Goal: Use online tool/utility: Use online tool/utility

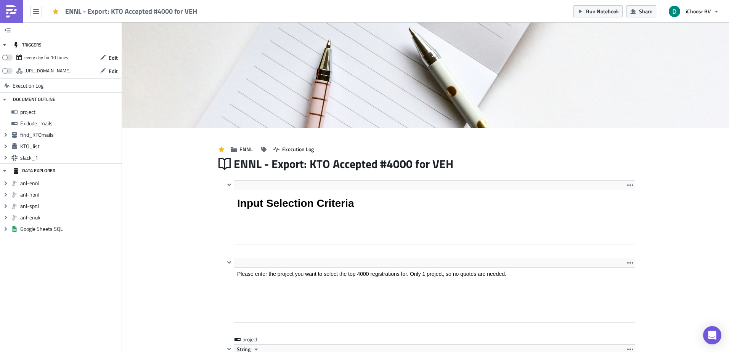
scroll to position [88, 409]
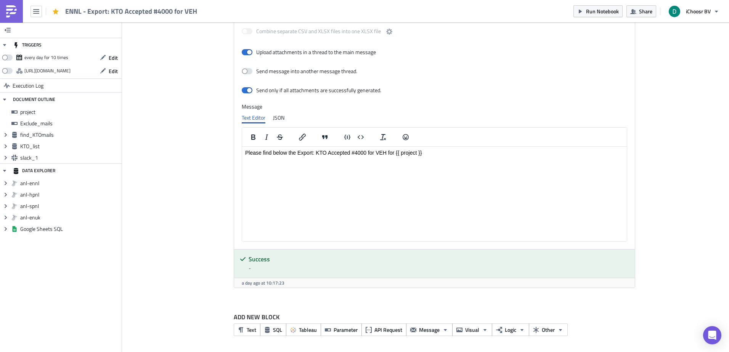
drag, startPoint x: 0, startPoint y: 0, endPoint x: 15, endPoint y: 10, distance: 17.9
click at [15, 10] on img at bounding box center [11, 11] width 12 height 12
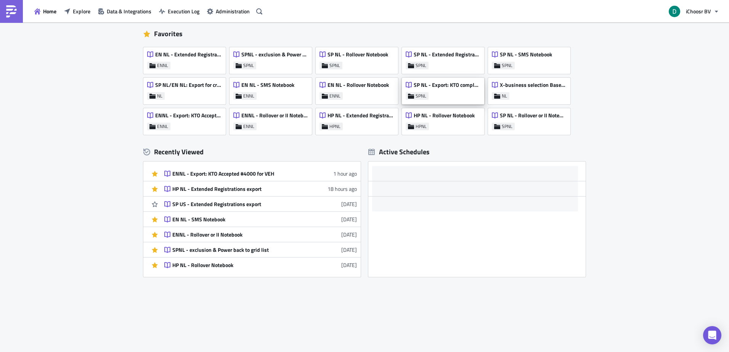
click at [436, 89] on div "SP NL - Export: KTO completed/declined #4000 for VEH" at bounding box center [443, 87] width 74 height 11
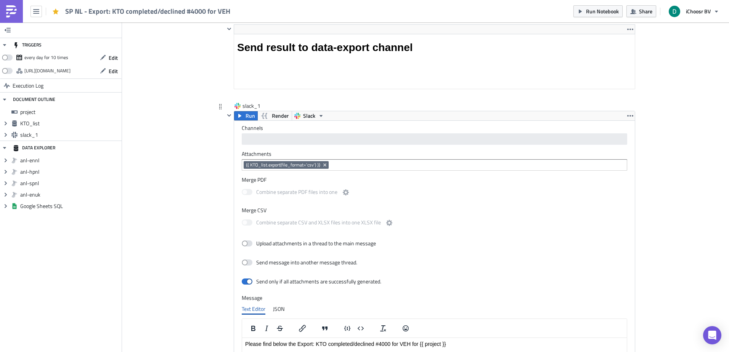
scroll to position [802, 0]
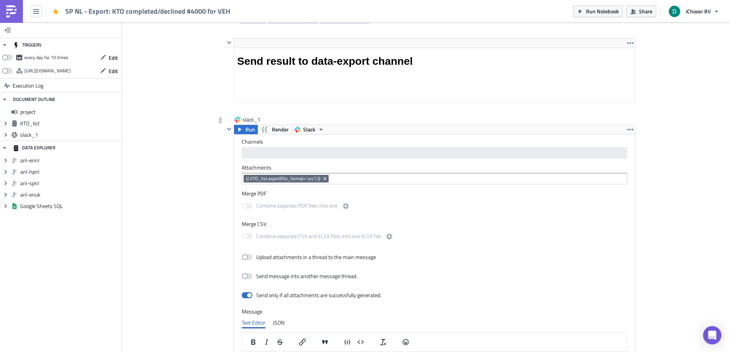
click at [363, 180] on input at bounding box center [477, 179] width 294 height 8
click at [356, 178] on input at bounding box center [477, 179] width 294 height 8
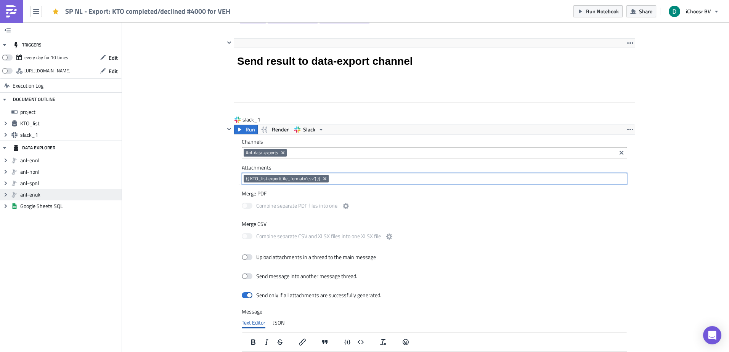
click at [115, 197] on span "anl-enuk" at bounding box center [69, 194] width 99 height 7
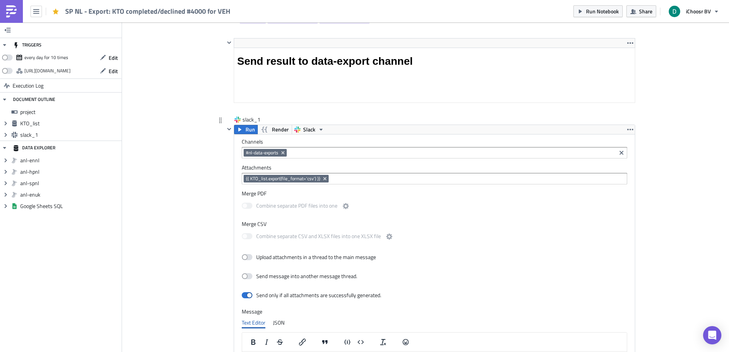
click at [376, 180] on input at bounding box center [477, 179] width 294 height 8
click at [216, 200] on div "slack_1 Run Render Slack Channels #nl-data-exports Attachments {{ KTO_list.expo…" at bounding box center [425, 311] width 419 height 390
click at [354, 178] on input at bounding box center [477, 179] width 294 height 8
click at [338, 181] on input at bounding box center [477, 179] width 294 height 8
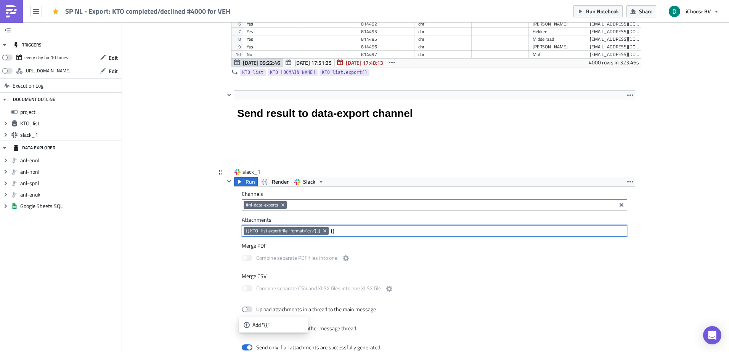
scroll to position [574, 0]
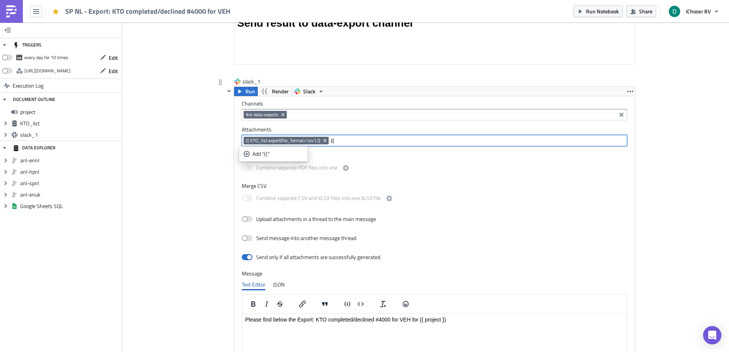
type input "{"
click at [348, 143] on input at bounding box center [477, 141] width 294 height 8
click at [323, 142] on icon "Remove Tag" at bounding box center [324, 140] width 3 height 3
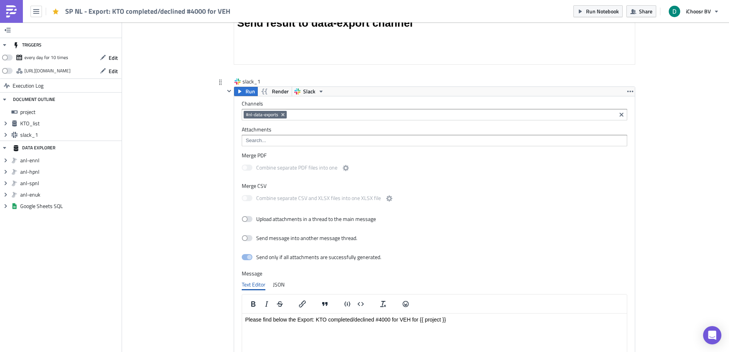
click at [216, 152] on div "slack_1 Run Render Slack Channels #nl-data-exports Attachments Merge PDF Combin…" at bounding box center [425, 273] width 419 height 390
click at [284, 137] on input at bounding box center [434, 141] width 381 height 8
click at [279, 165] on div "{{ KTO_list.export(file_format='xlsx') }}" at bounding box center [287, 166] width 87 height 8
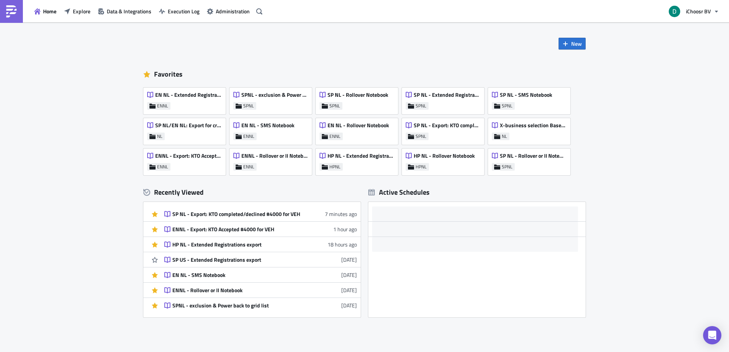
click at [173, 69] on div "Favorites" at bounding box center [364, 74] width 442 height 11
drag, startPoint x: 173, startPoint y: 69, endPoint x: 138, endPoint y: 70, distance: 35.5
click at [138, 70] on div "New Favorites EN NL - Extended Registrations export ENNL SPNL - exclusion & Pow…" at bounding box center [364, 169] width 457 height 295
drag, startPoint x: 138, startPoint y: 70, endPoint x: 175, endPoint y: 72, distance: 37.4
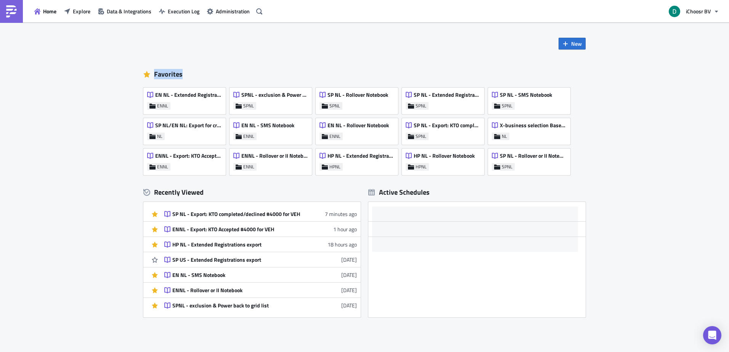
click at [175, 72] on div "New Favorites EN NL - Extended Registrations export ENNL SPNL - exclusion & Pow…" at bounding box center [364, 169] width 457 height 295
click at [175, 72] on div "Favorites" at bounding box center [364, 74] width 442 height 11
drag, startPoint x: 175, startPoint y: 72, endPoint x: 130, endPoint y: 70, distance: 45.8
click at [130, 70] on div "New Favorites EN NL - Extended Registrations export ENNL SPNL - exclusion & Pow…" at bounding box center [364, 207] width 729 height 371
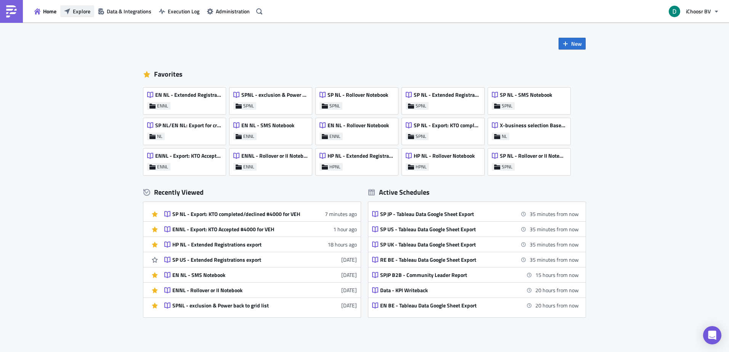
click at [89, 11] on span "Explore" at bounding box center [82, 11] width 18 height 8
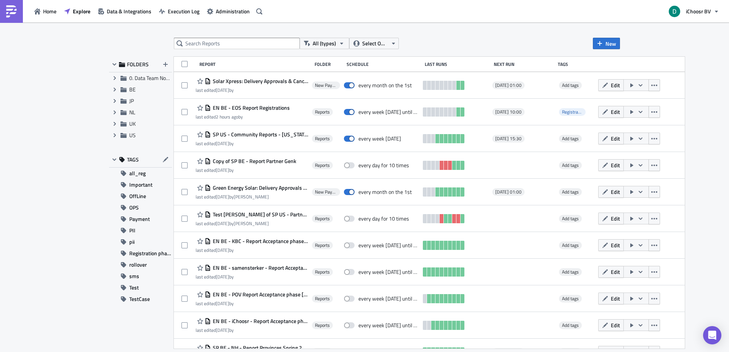
click at [109, 135] on div "All (types) Select Owner New FOLDERS Expand group 0. Data Team Notebooks & Repo…" at bounding box center [364, 188] width 518 height 300
click at [118, 133] on span "Expand group" at bounding box center [114, 135] width 11 height 11
click at [136, 133] on span "US" at bounding box center [149, 135] width 41 height 7
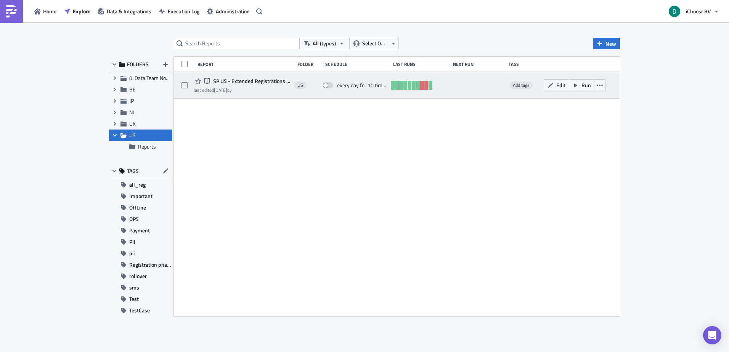
click at [236, 85] on div "Notebook SP US - Extended Registrations export" at bounding box center [242, 81] width 97 height 9
click at [241, 74] on div "Notebook SP US - Extended Registrations export last edited [DATE] by US every d…" at bounding box center [397, 85] width 446 height 27
click at [244, 80] on span "SP US - Extended Registrations export" at bounding box center [250, 81] width 79 height 7
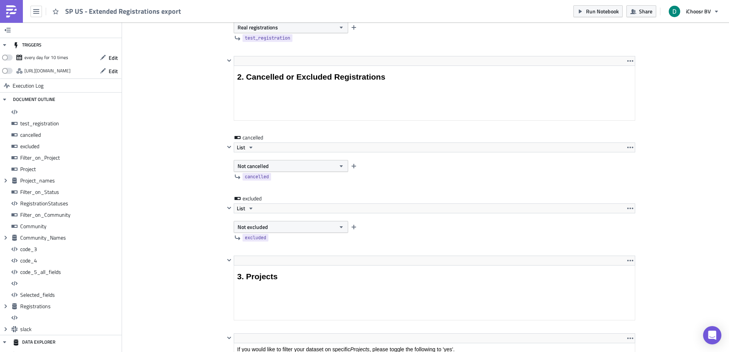
scroll to position [1201, 0]
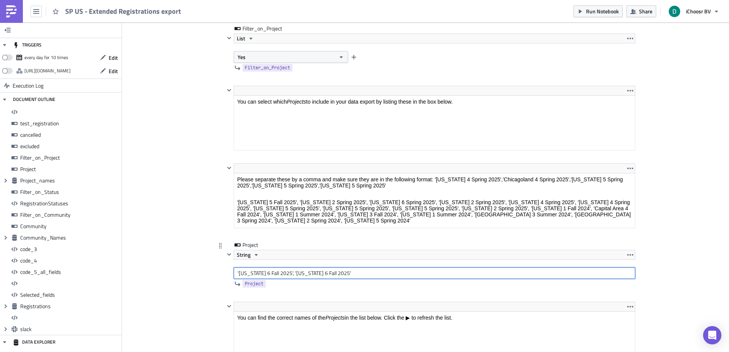
click at [236, 278] on input "'[US_STATE] 6 Fall 2025', '[US_STATE] 6 Fall 2025'" at bounding box center [434, 273] width 401 height 11
drag, startPoint x: 236, startPoint y: 278, endPoint x: 275, endPoint y: 274, distance: 39.1
click at [275, 274] on input "'[US_STATE] 6 Fall 2025', '[US_STATE] 6 Fall 2025'" at bounding box center [434, 273] width 401 height 11
paste input "[US_STATE]"
type input "'[US_STATE] 6 Fall 2025'"
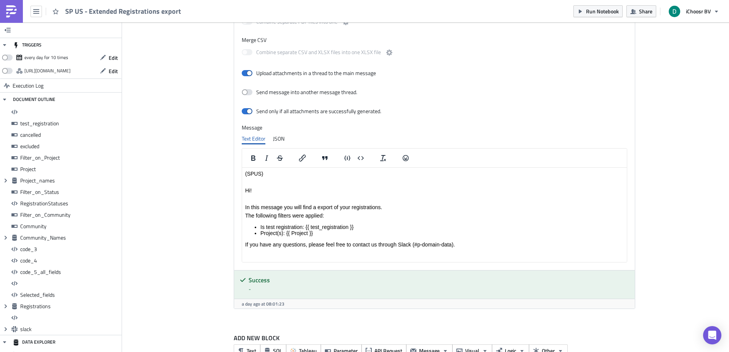
scroll to position [5865, 0]
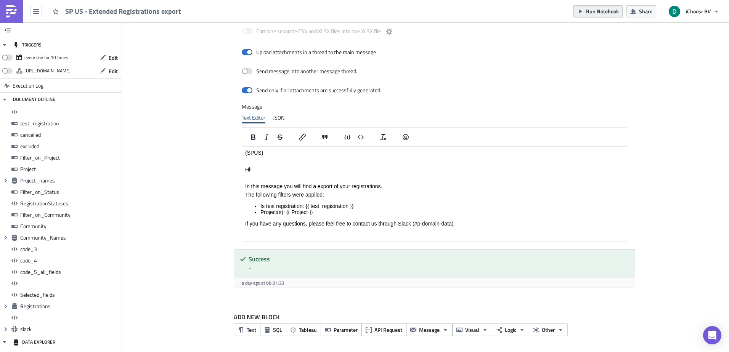
click at [598, 15] on button "Run Notebook" at bounding box center [597, 11] width 49 height 12
